Goal: Task Accomplishment & Management: Use online tool/utility

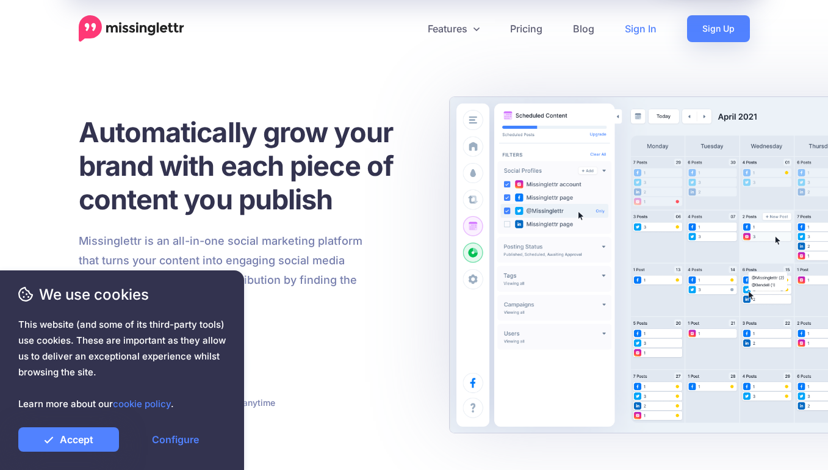
click at [637, 22] on link "Sign In" at bounding box center [641, 28] width 62 height 27
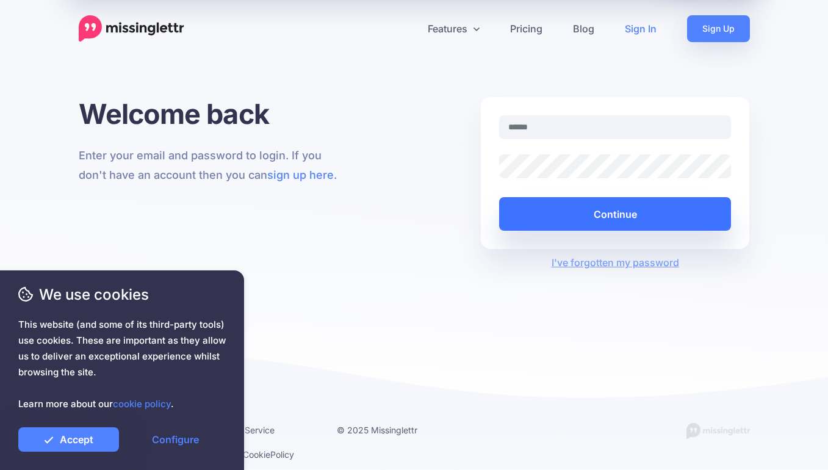
type input "**********"
click at [617, 217] on button "Continue" at bounding box center [615, 214] width 233 height 34
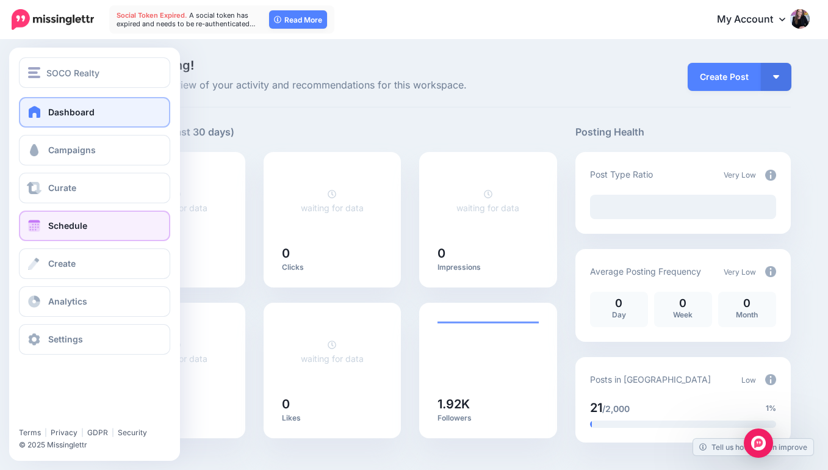
click at [32, 223] on span at bounding box center [34, 226] width 16 height 12
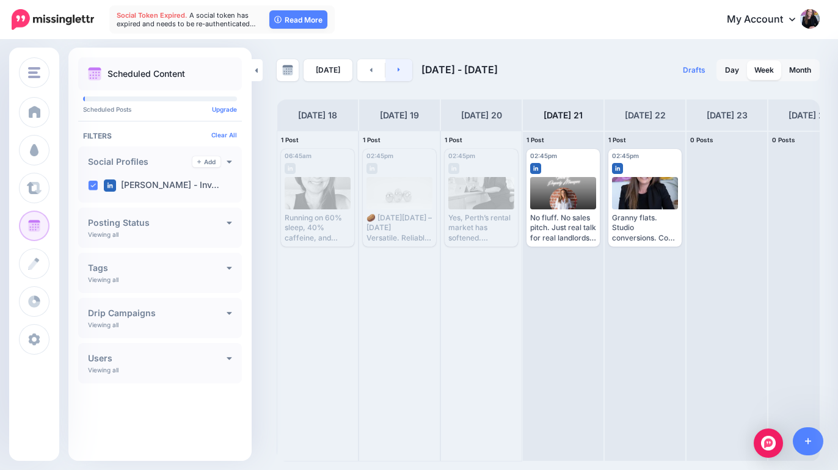
click at [399, 68] on link at bounding box center [398, 70] width 27 height 22
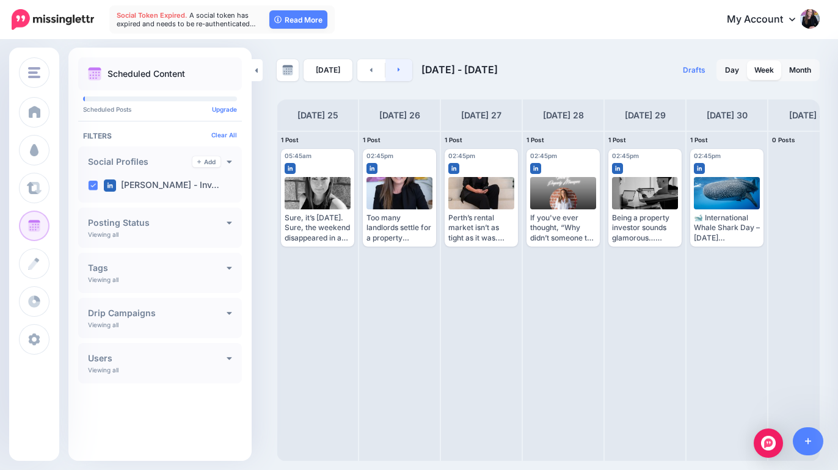
click at [399, 68] on link at bounding box center [398, 70] width 27 height 22
